Goal: Find specific page/section: Find specific page/section

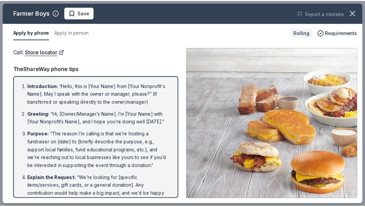
scroll to position [175, 0]
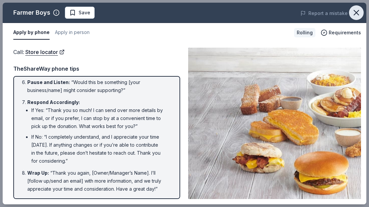
click at [356, 12] on icon "button" at bounding box center [356, 12] width 5 height 5
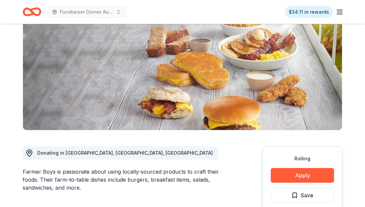
scroll to position [0, 0]
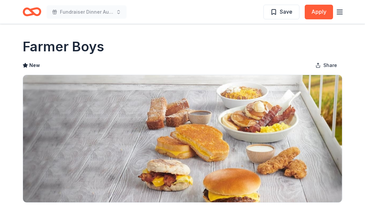
click at [28, 10] on icon "Home" at bounding box center [29, 11] width 10 height 7
click at [30, 11] on icon "Home" at bounding box center [35, 11] width 10 height 7
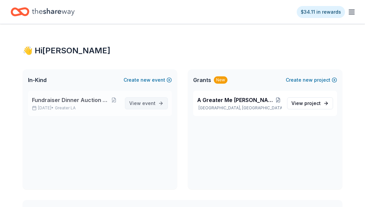
click at [149, 103] on span "event" at bounding box center [148, 103] width 13 height 6
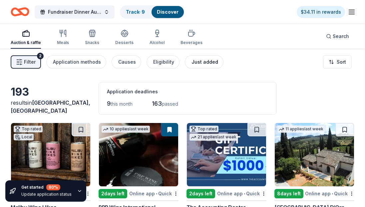
click at [198, 62] on div "Just added" at bounding box center [205, 62] width 27 height 8
